Goal: Task Accomplishment & Management: Use online tool/utility

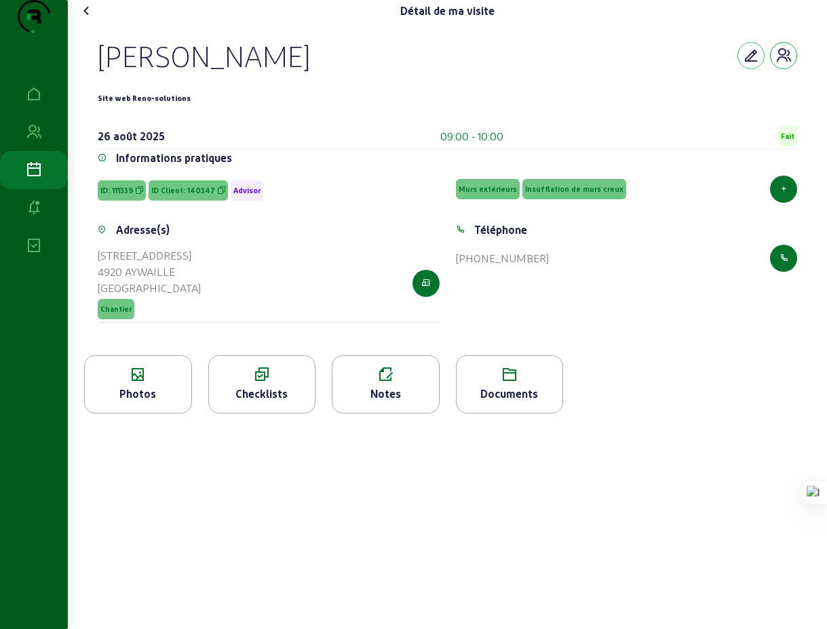
click at [785, 64] on icon "button" at bounding box center [783, 55] width 16 height 16
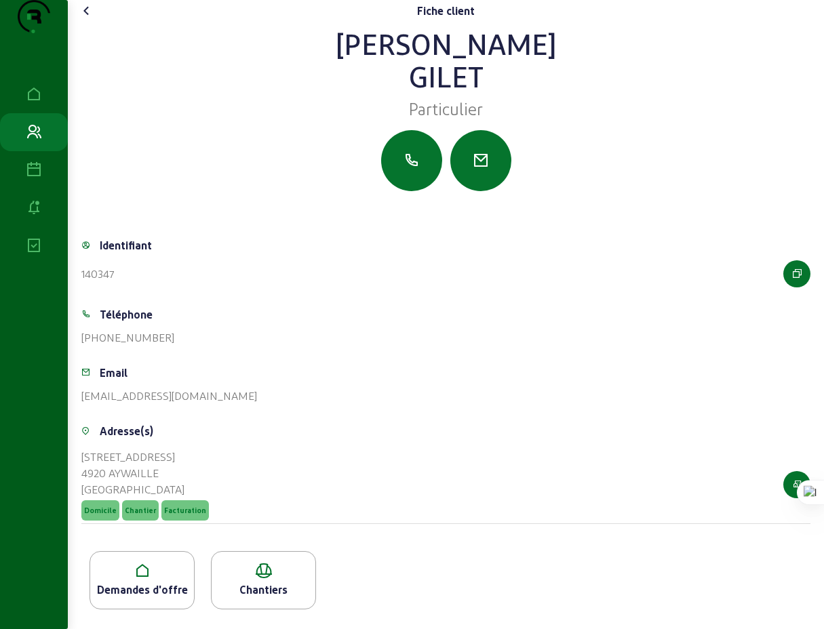
click at [89, 19] on icon at bounding box center [87, 11] width 16 height 16
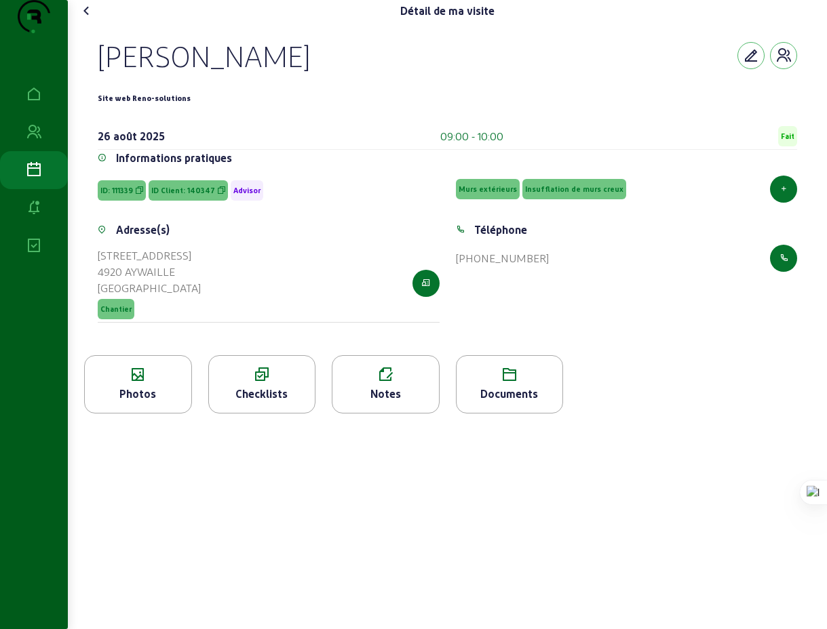
click at [88, 19] on icon at bounding box center [87, 11] width 16 height 16
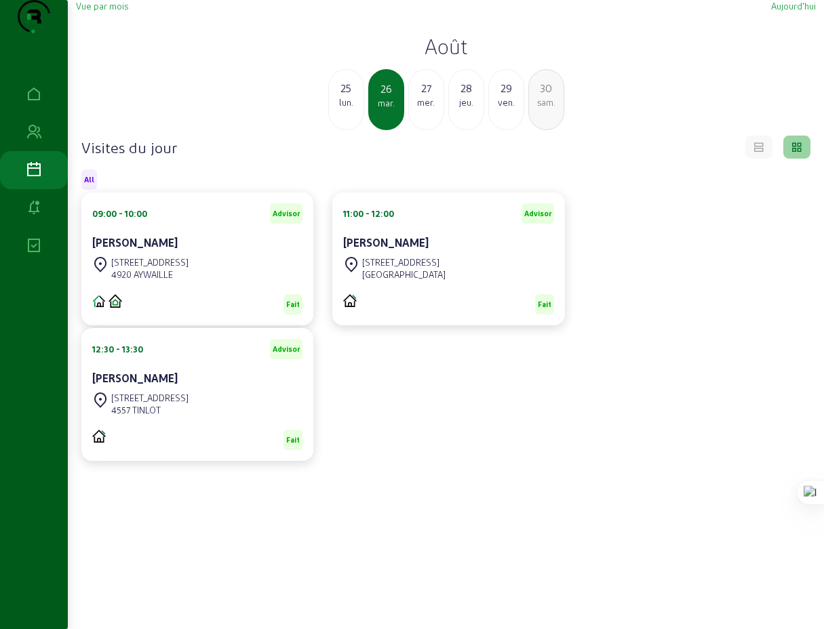
click at [427, 109] on div "mer." at bounding box center [426, 102] width 35 height 12
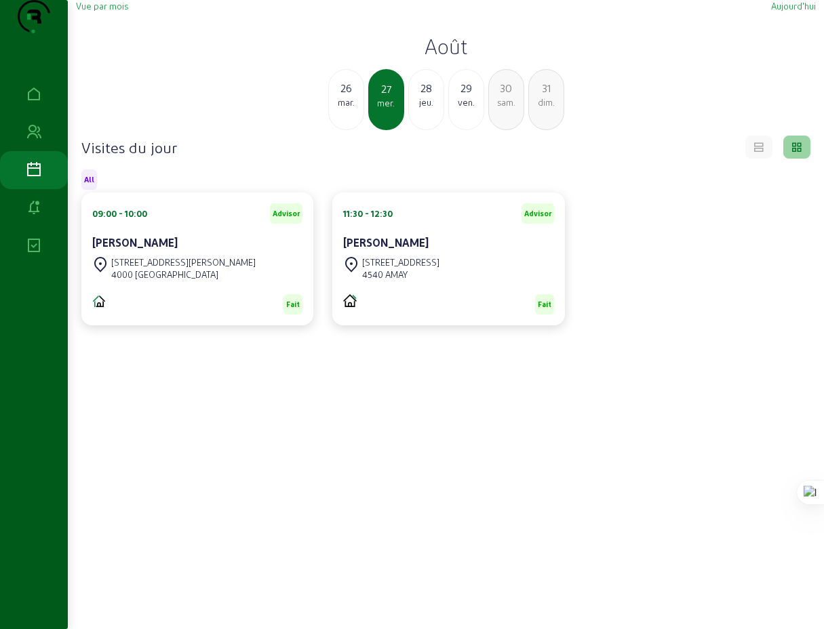
click at [544, 109] on div "dim." at bounding box center [546, 102] width 35 height 12
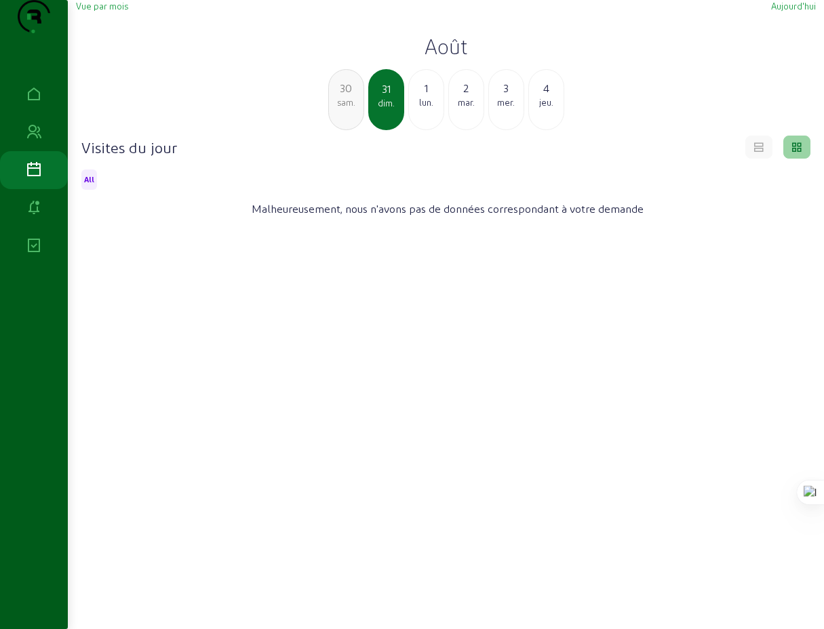
click at [425, 109] on div "lun." at bounding box center [426, 102] width 35 height 12
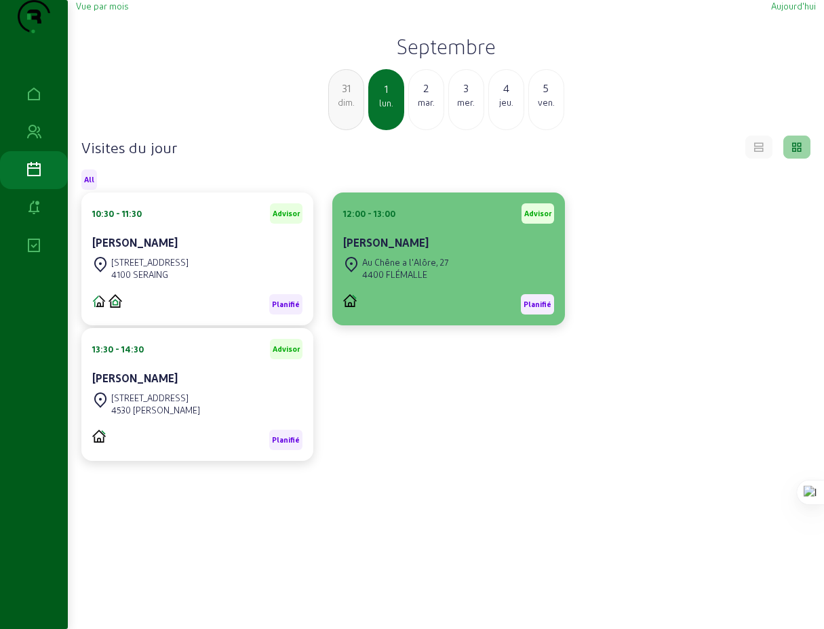
click at [413, 251] on div "[PERSON_NAME]" at bounding box center [448, 243] width 210 height 16
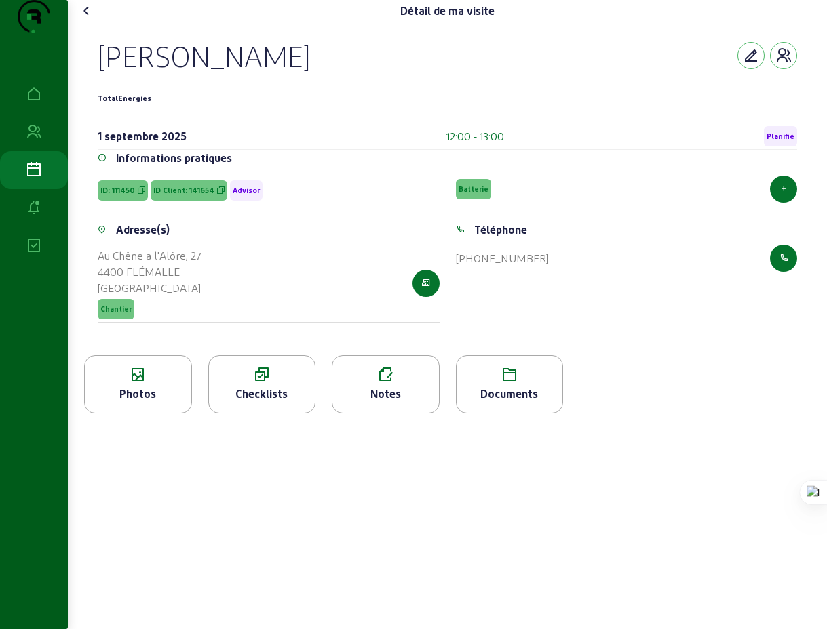
click at [258, 402] on div "Checklists" at bounding box center [262, 394] width 106 height 16
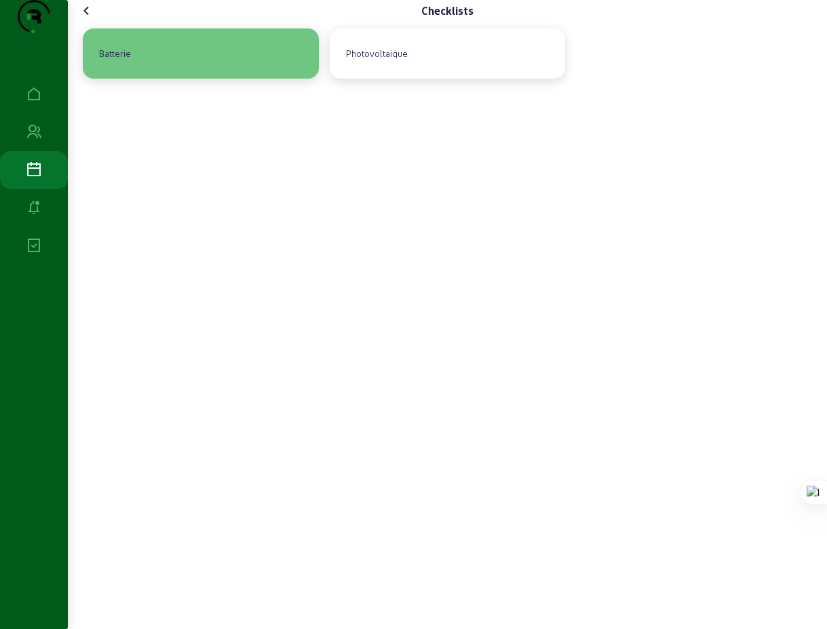
click at [230, 68] on div "Batterie" at bounding box center [201, 53] width 214 height 28
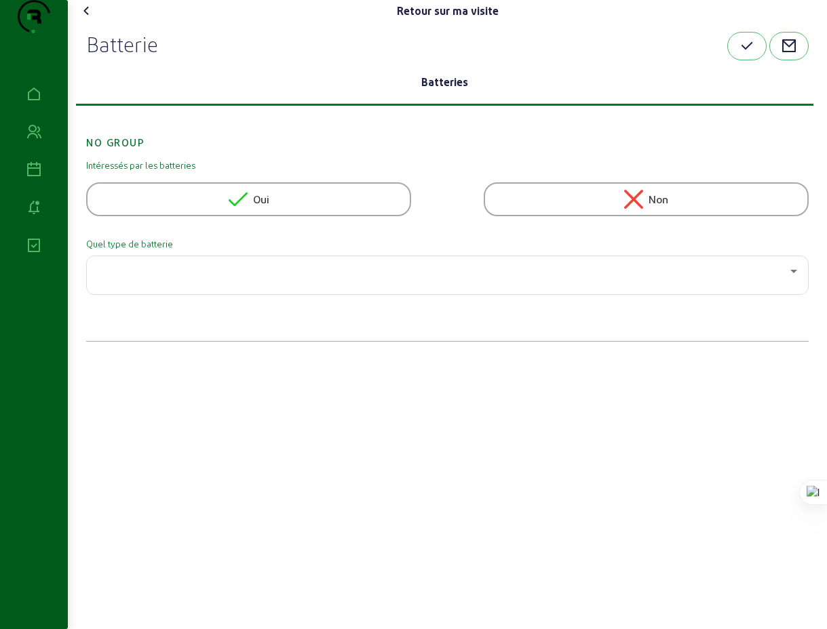
click at [729, 279] on div at bounding box center [444, 271] width 692 height 16
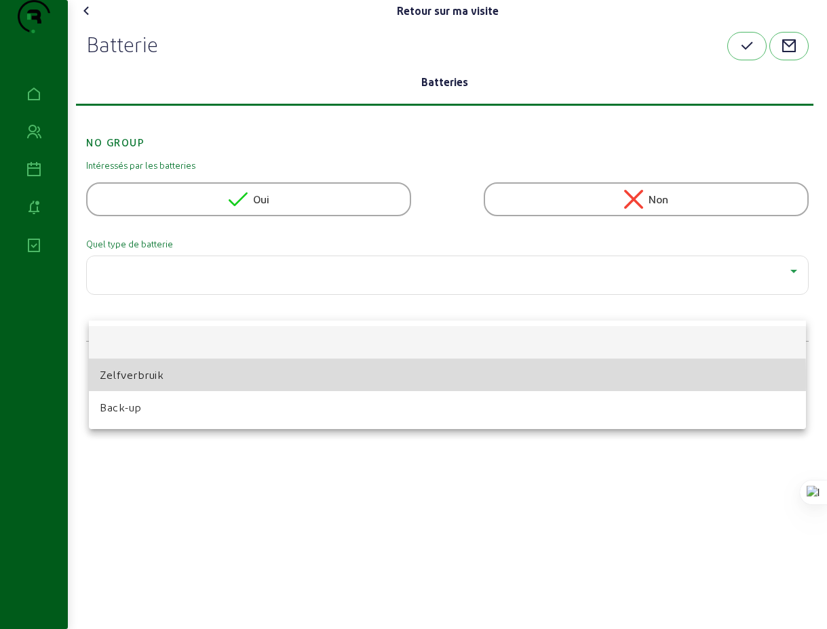
click at [142, 378] on span "Zelfverbruik" at bounding box center [132, 375] width 64 height 16
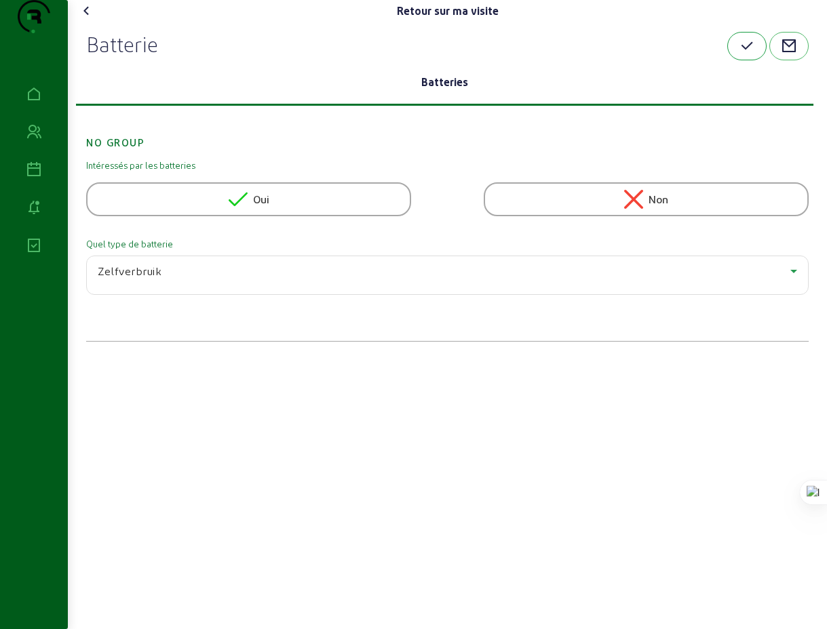
click at [751, 54] on icon "button" at bounding box center [747, 46] width 16 height 16
click at [90, 19] on icon at bounding box center [87, 11] width 16 height 16
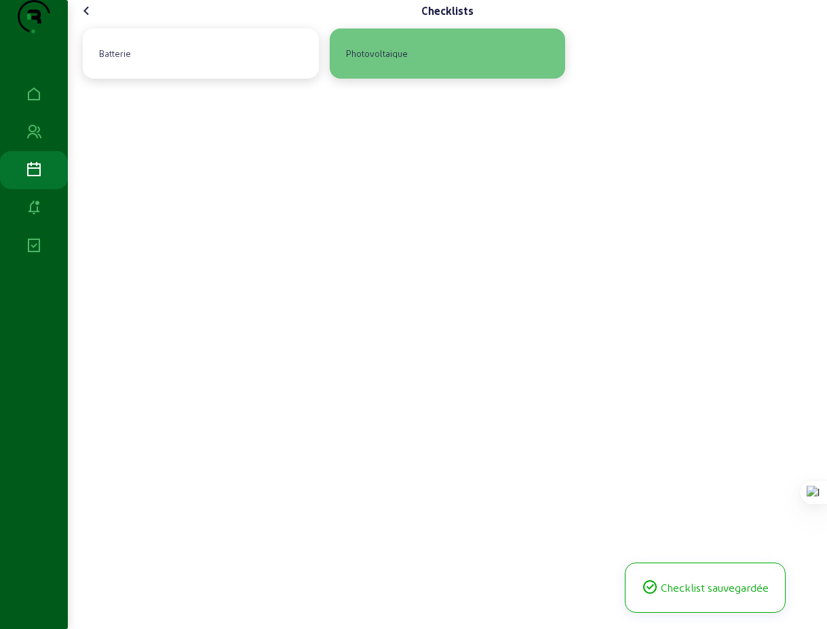
click at [389, 65] on div "Photovoltaique" at bounding box center [376, 53] width 73 height 23
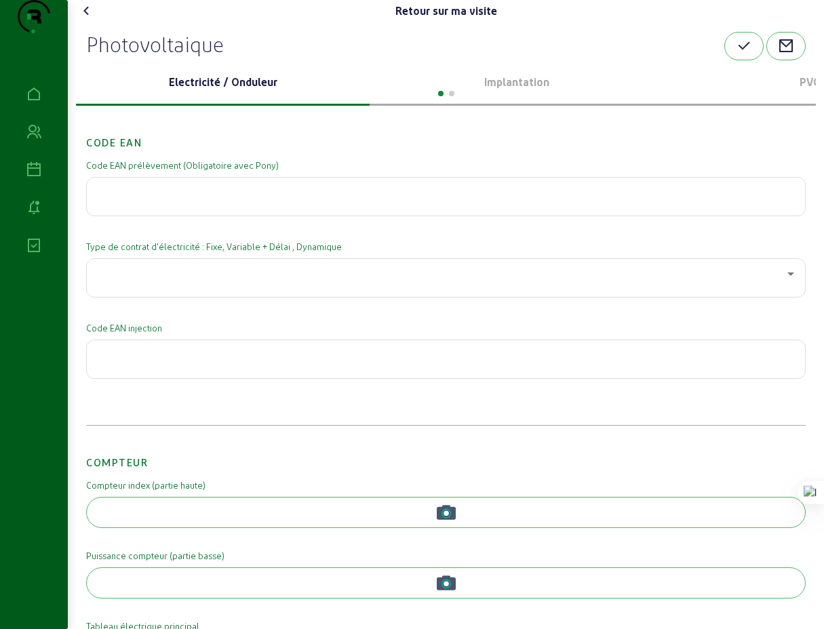
click at [210, 282] on div at bounding box center [443, 274] width 690 height 16
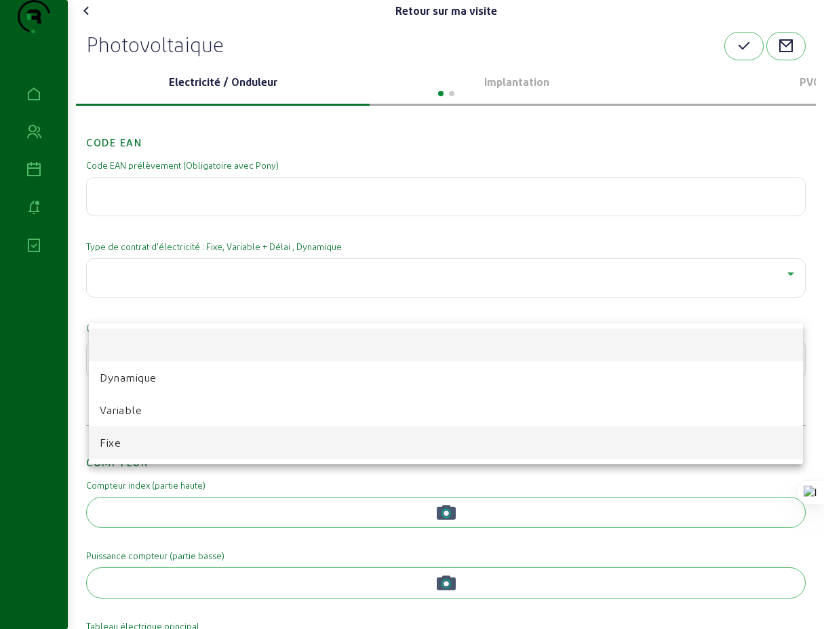
click at [119, 446] on span "Fixe" at bounding box center [110, 443] width 21 height 16
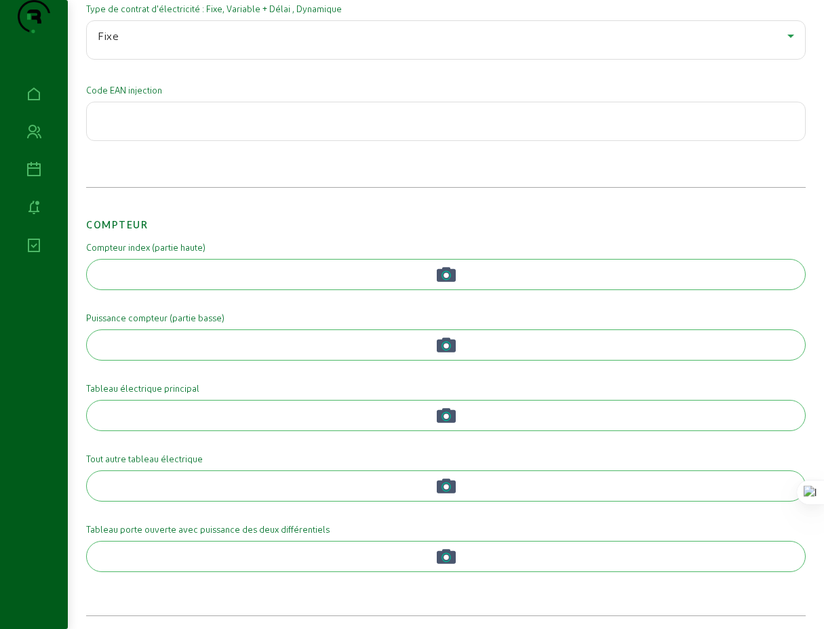
scroll to position [260, 0]
